Goal: Communication & Community: Ask a question

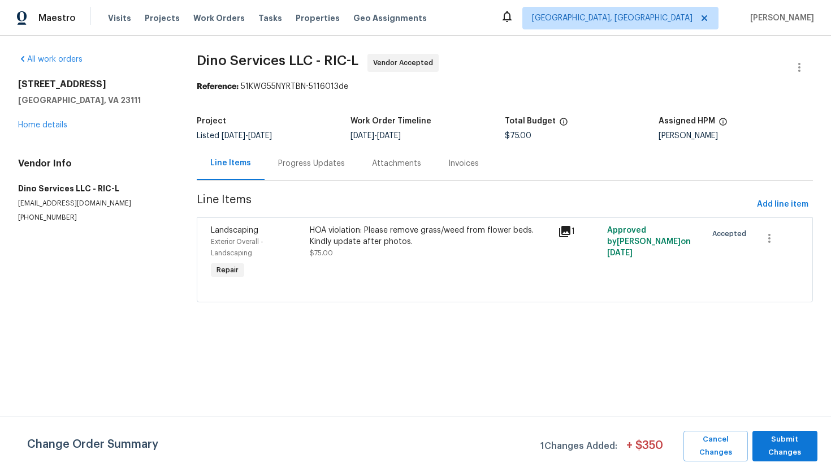
click at [295, 162] on div "Progress Updates" at bounding box center [311, 163] width 67 height 11
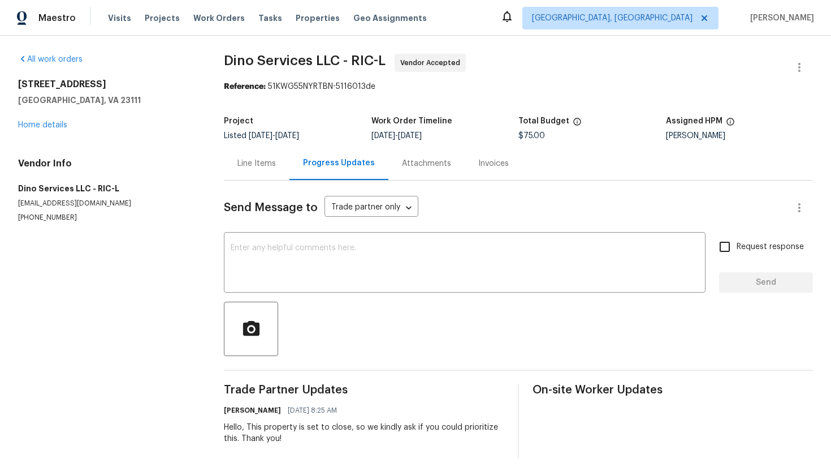
scroll to position [5, 0]
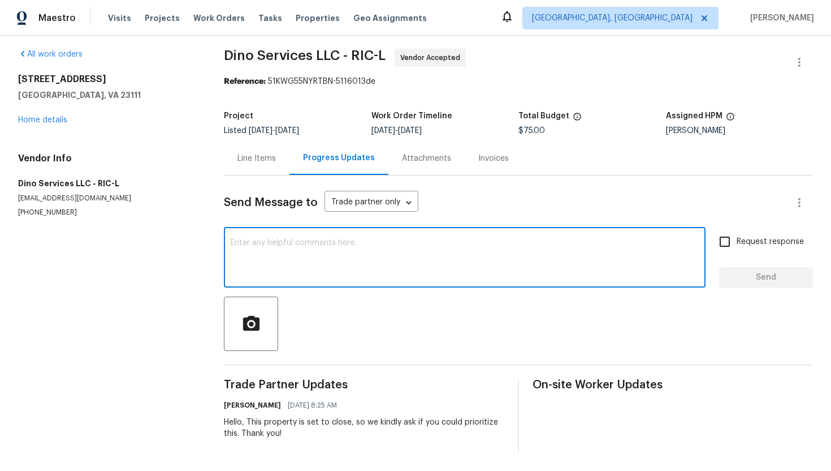
click at [413, 253] on textarea at bounding box center [465, 259] width 468 height 40
click at [343, 242] on textarea "Hello, Could you please help u with ETA of the work?" at bounding box center [465, 259] width 468 height 40
click at [344, 260] on textarea "Hello, Could you please help us with ETA of the work?" at bounding box center [465, 259] width 468 height 40
type textarea "Hello, Could you please help us with ETA of the work?"
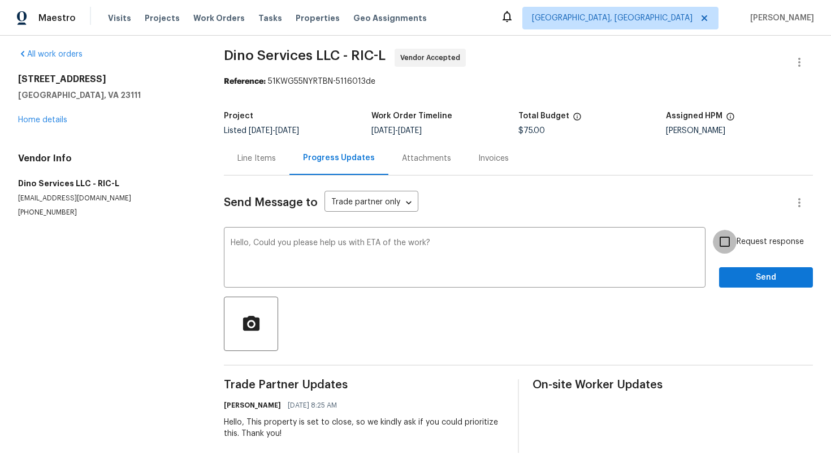
click at [735, 238] on input "Request response" at bounding box center [725, 242] width 24 height 24
checkbox input "true"
click at [737, 281] on span "Send" at bounding box center [766, 277] width 76 height 14
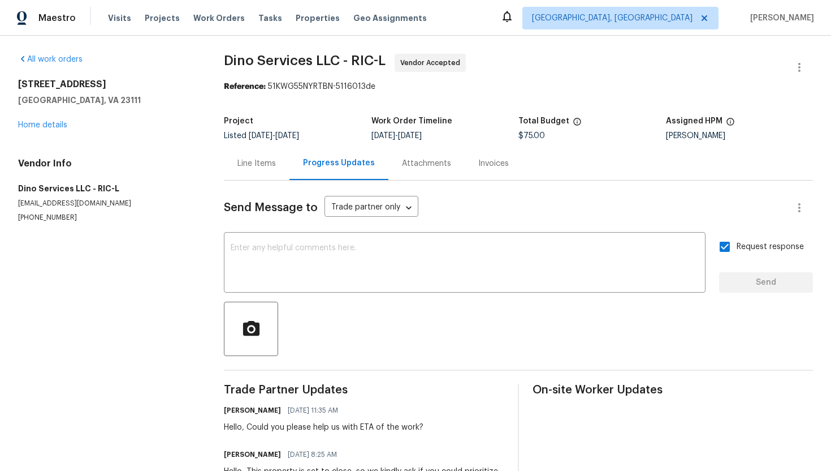
click at [59, 216] on p "[PHONE_NUMBER]" at bounding box center [107, 218] width 179 height 10
copy p "[PHONE_NUMBER]"
